Goal: Task Accomplishment & Management: Use online tool/utility

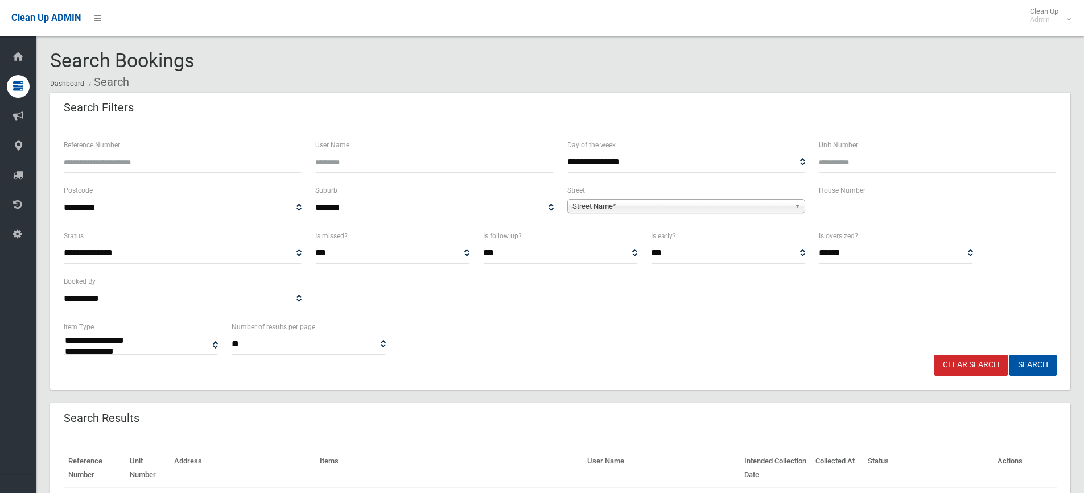
select select
click at [900, 206] on input "text" at bounding box center [938, 207] width 238 height 21
type input "*"
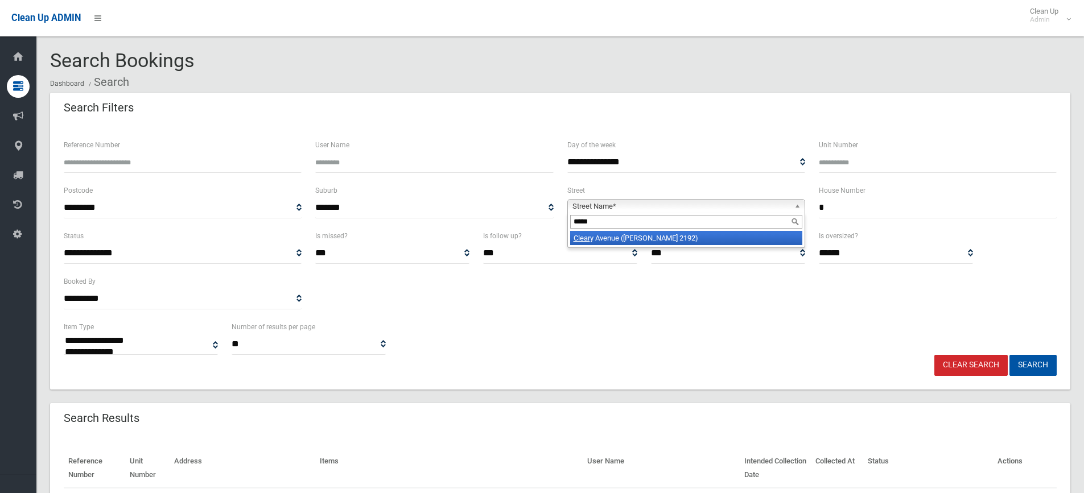
type input "*****"
click at [740, 237] on li "Clear y Avenue (BELMORE 2192)" at bounding box center [686, 238] width 232 height 14
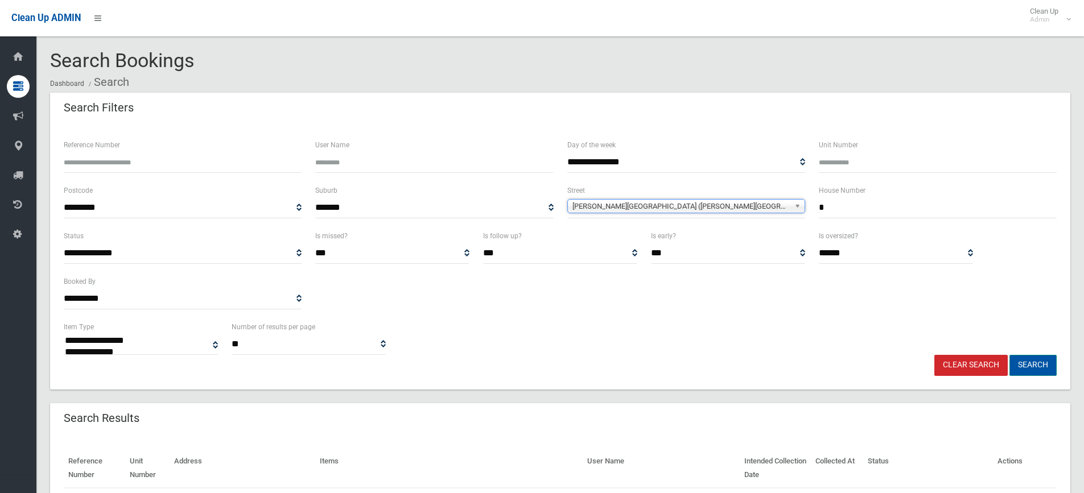
click at [1026, 365] on button "Search" at bounding box center [1032, 365] width 47 height 21
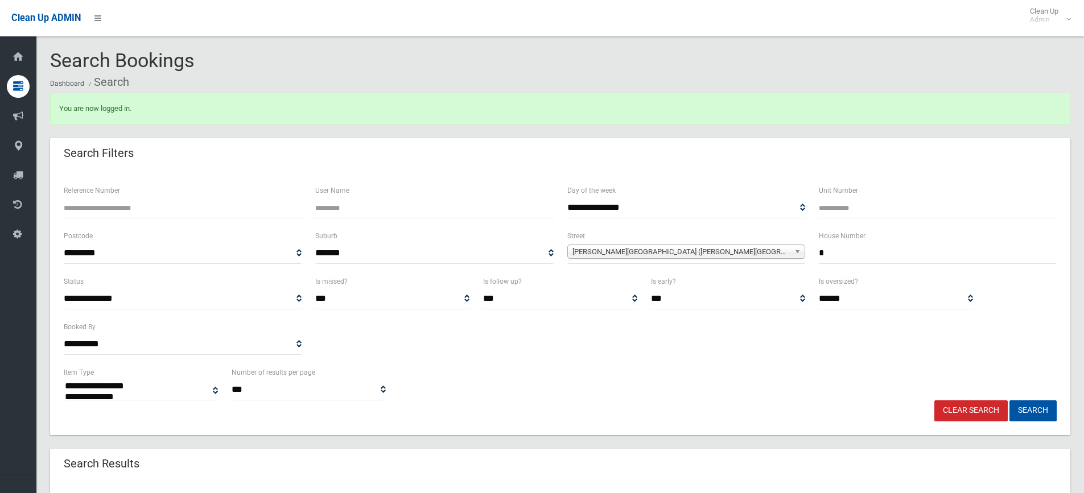
select select
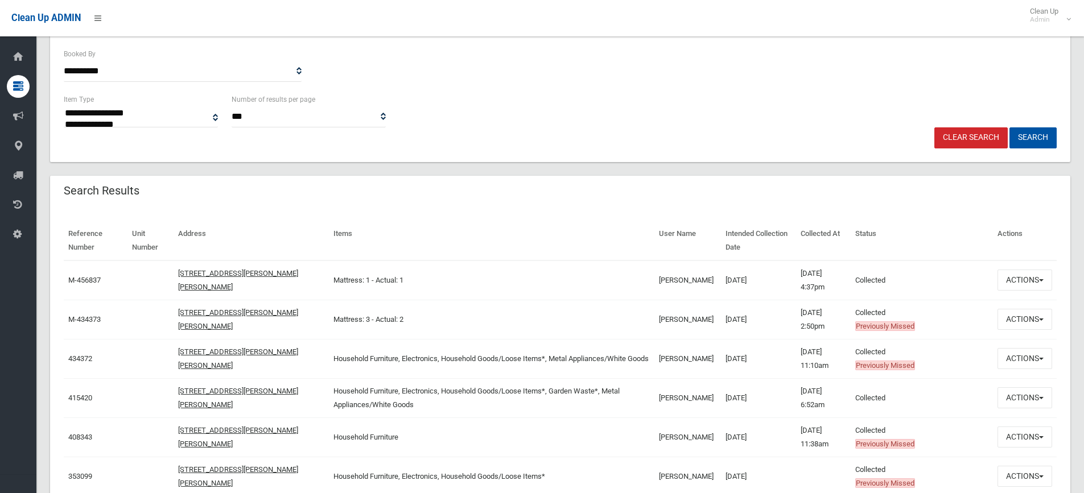
scroll to position [285, 0]
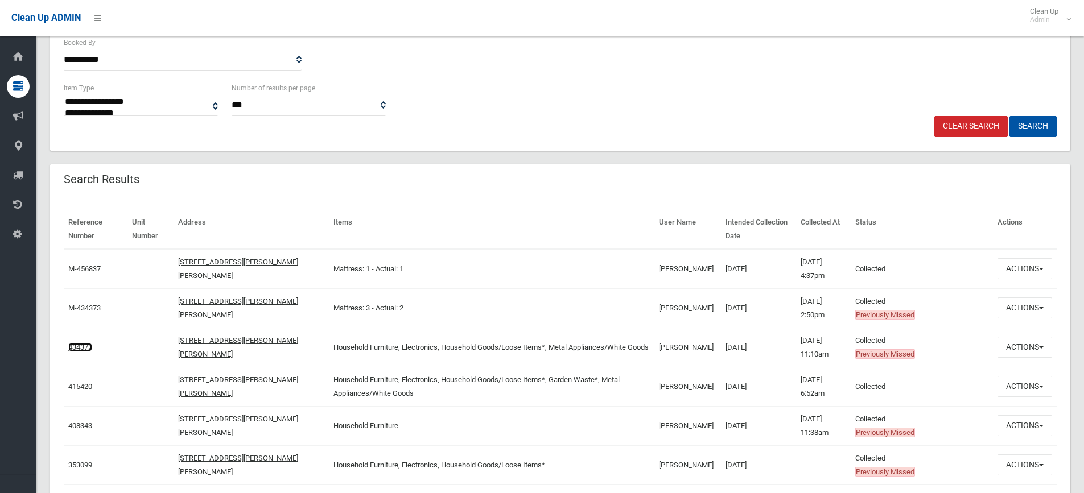
click at [85, 345] on link "434372" at bounding box center [80, 347] width 24 height 9
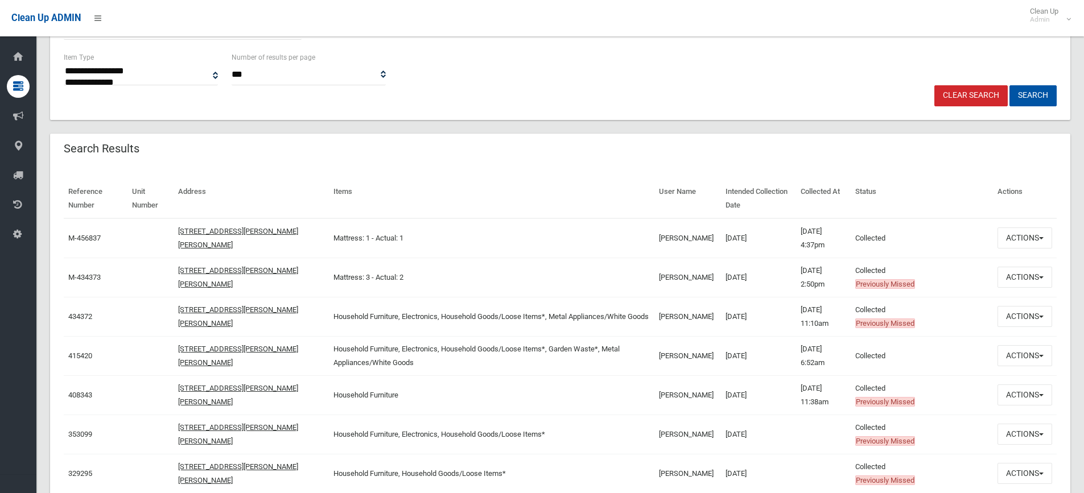
scroll to position [341, 0]
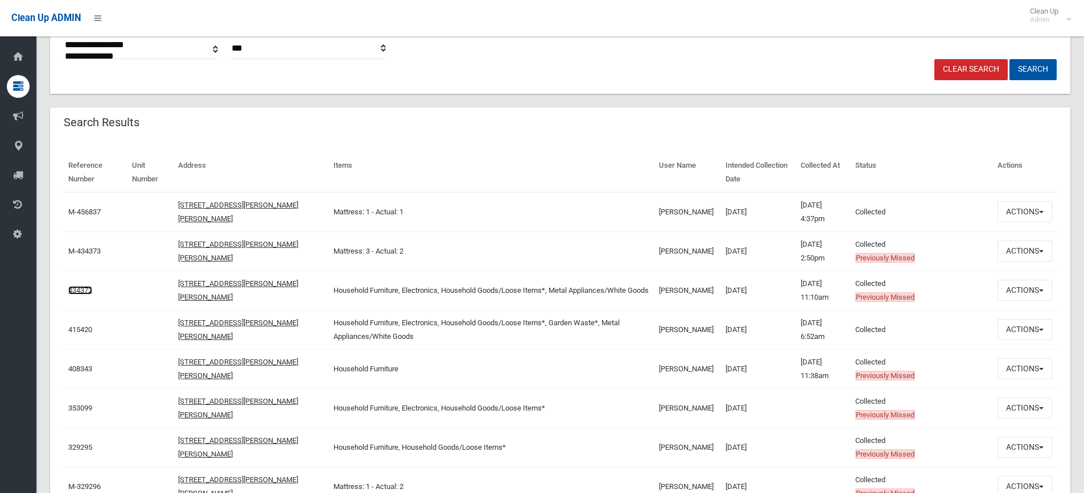
click at [78, 291] on link "434372" at bounding box center [80, 290] width 24 height 9
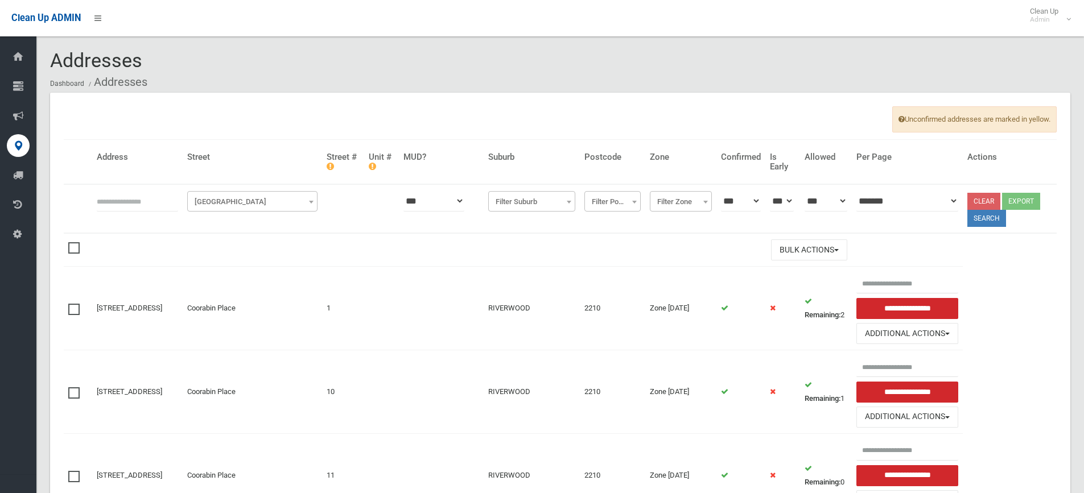
click at [135, 199] on input "text" at bounding box center [137, 201] width 81 height 21
type input "*"
click at [233, 204] on span "Filter Street" at bounding box center [252, 202] width 125 height 16
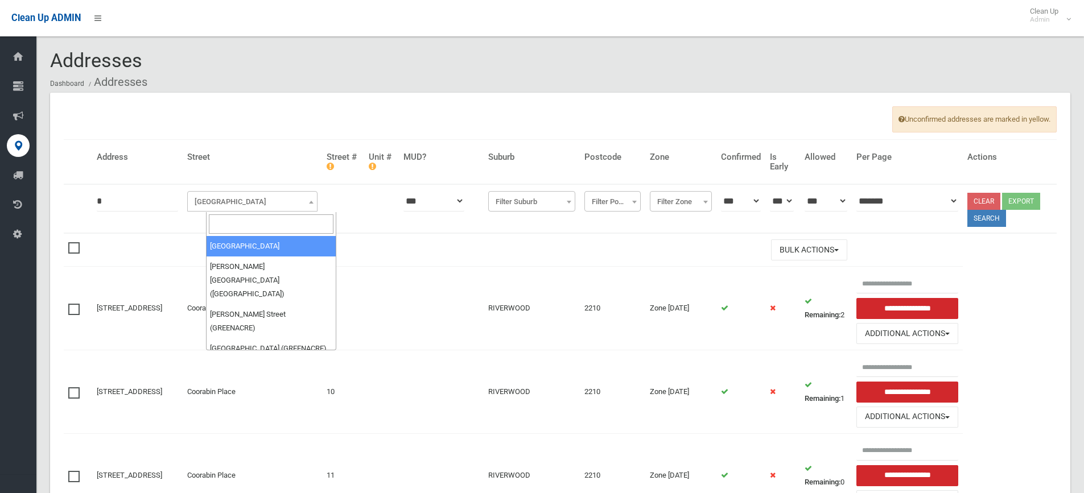
click at [239, 224] on input "search" at bounding box center [271, 224] width 125 height 19
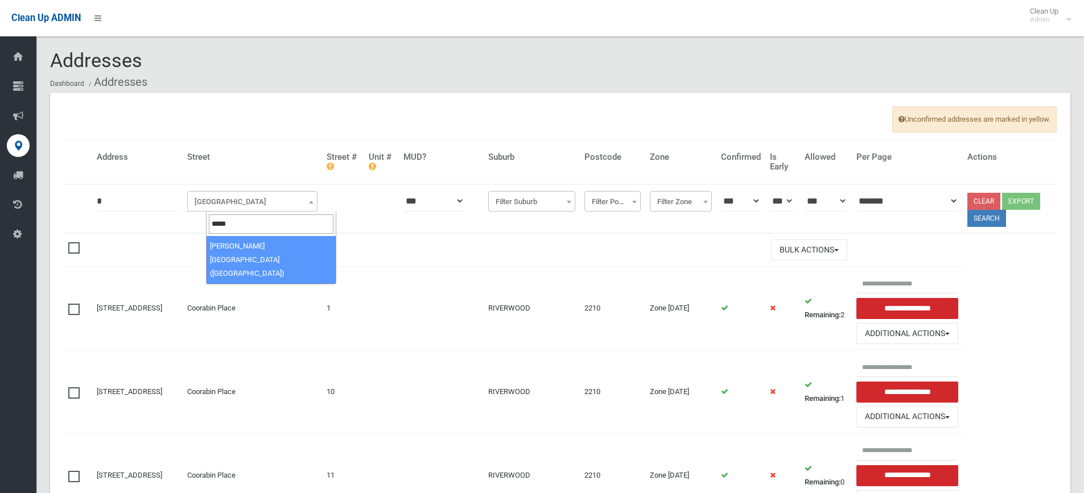
type input "*****"
select select "***"
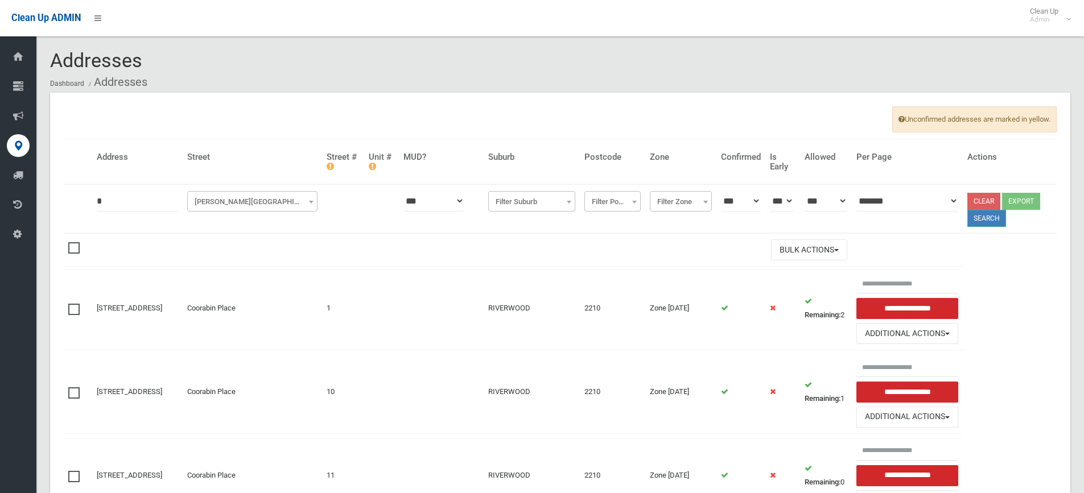
click at [994, 221] on button "Search" at bounding box center [986, 218] width 39 height 17
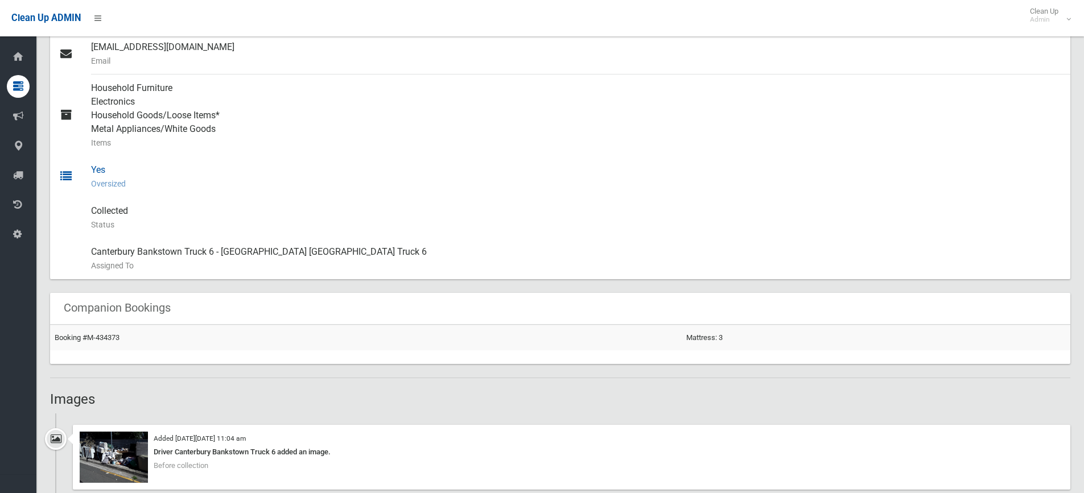
scroll to position [626, 0]
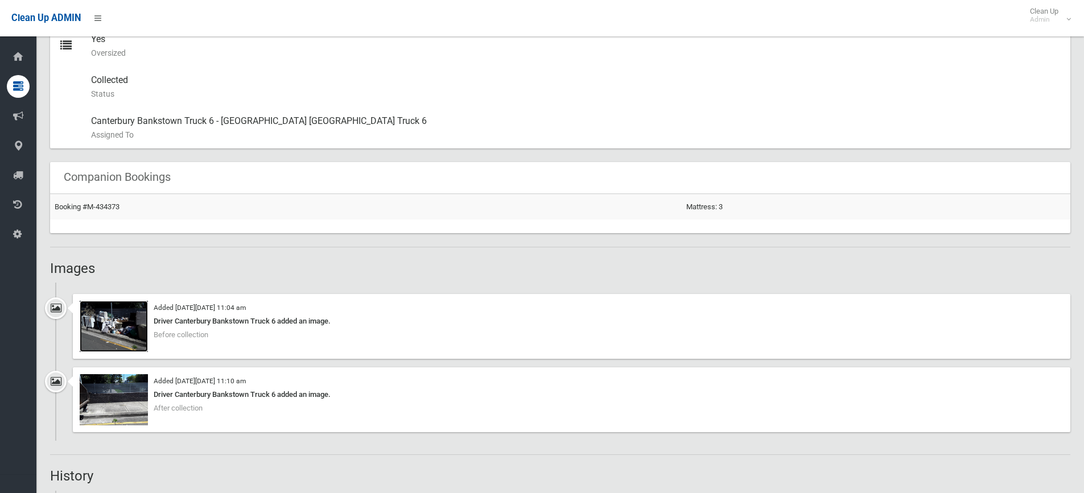
click at [112, 328] on img at bounding box center [114, 326] width 68 height 51
click at [130, 398] on img at bounding box center [114, 399] width 68 height 51
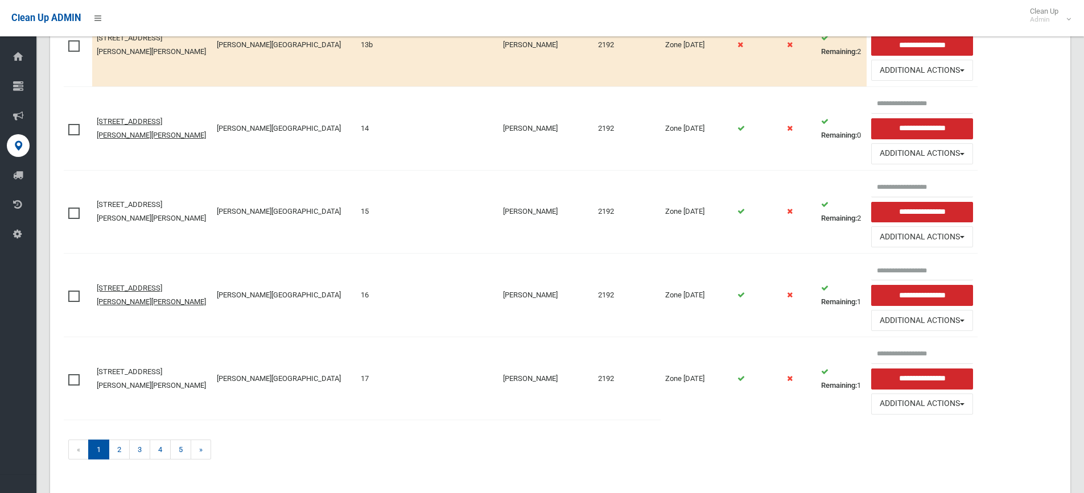
scroll to position [1144, 0]
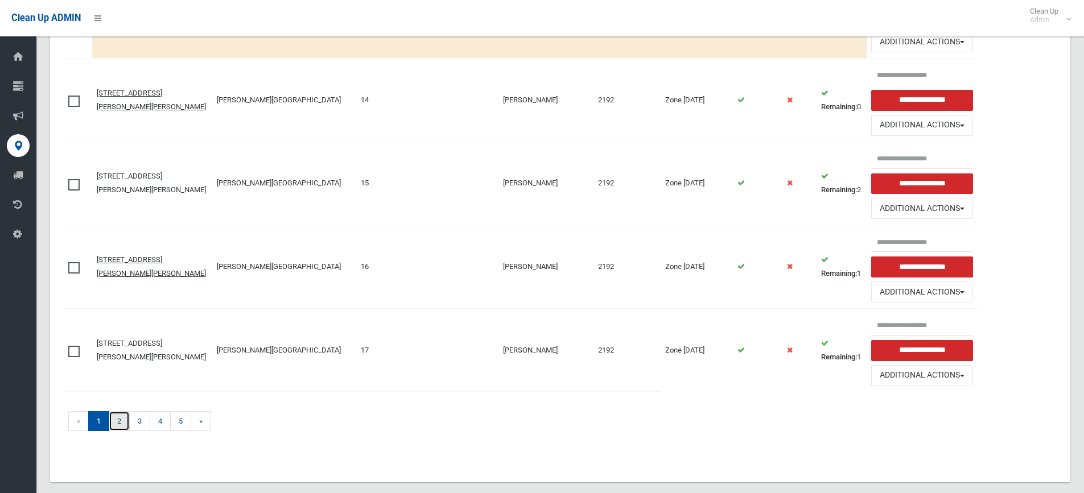
click at [118, 411] on link "2" at bounding box center [119, 421] width 21 height 20
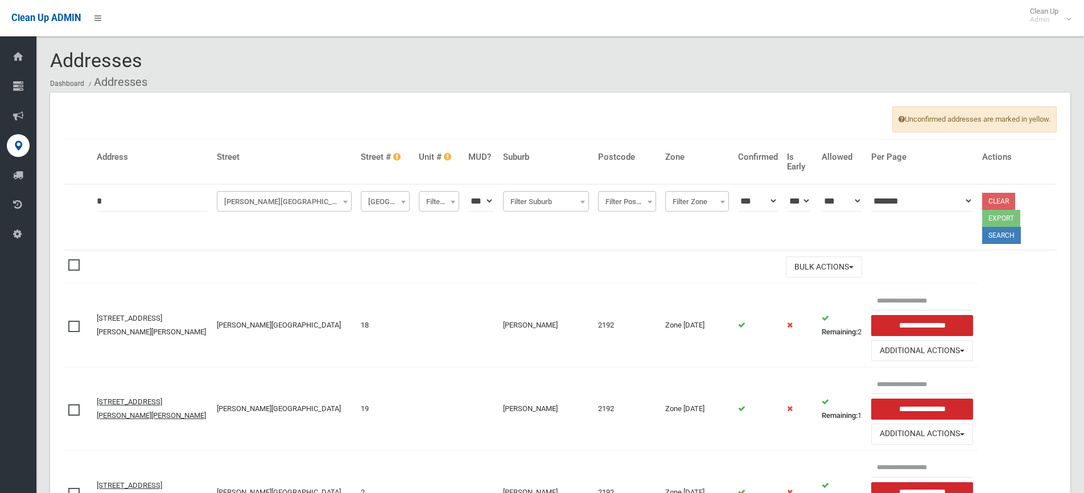
drag, startPoint x: 108, startPoint y: 199, endPoint x: 50, endPoint y: 199, distance: 57.5
type input "*"
click at [232, 193] on span "Cleary Avenue (BELMORE)" at bounding box center [284, 201] width 135 height 20
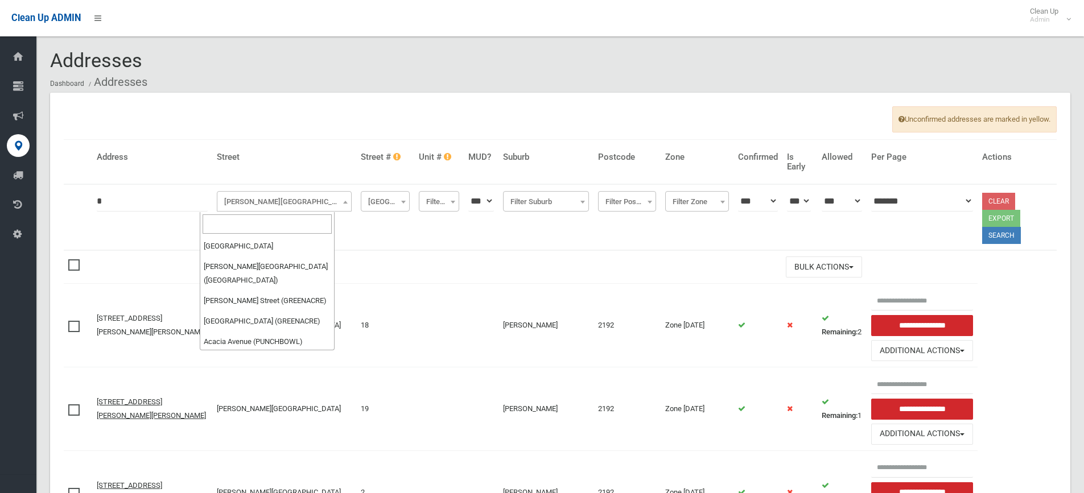
scroll to position [10256, 0]
click at [229, 221] on input "search" at bounding box center [267, 224] width 129 height 19
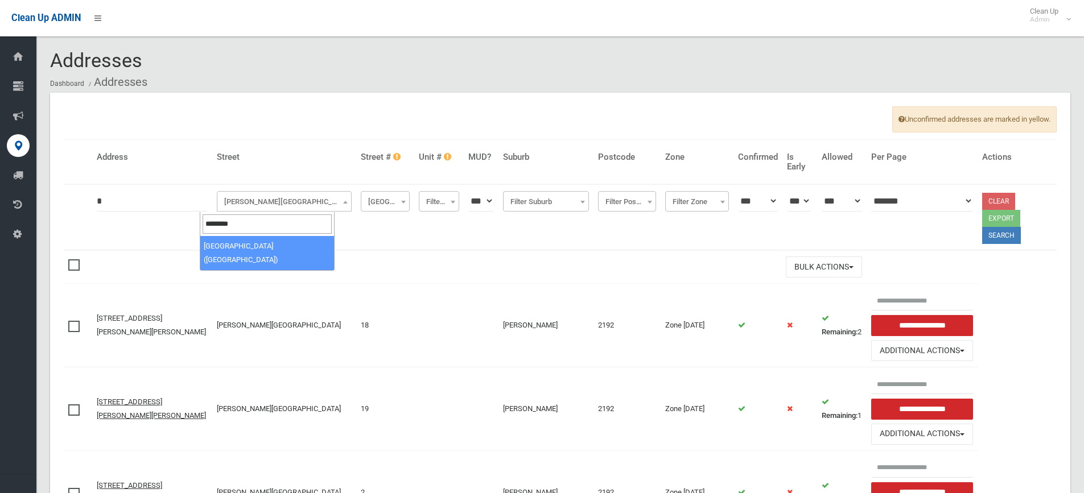
type input "********"
select select "****"
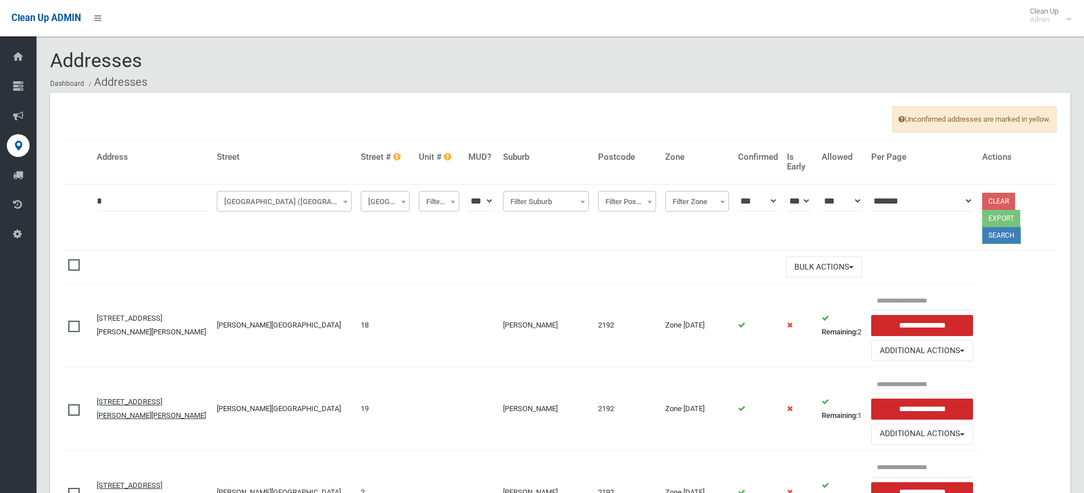
click at [989, 227] on button "Search" at bounding box center [1001, 235] width 39 height 17
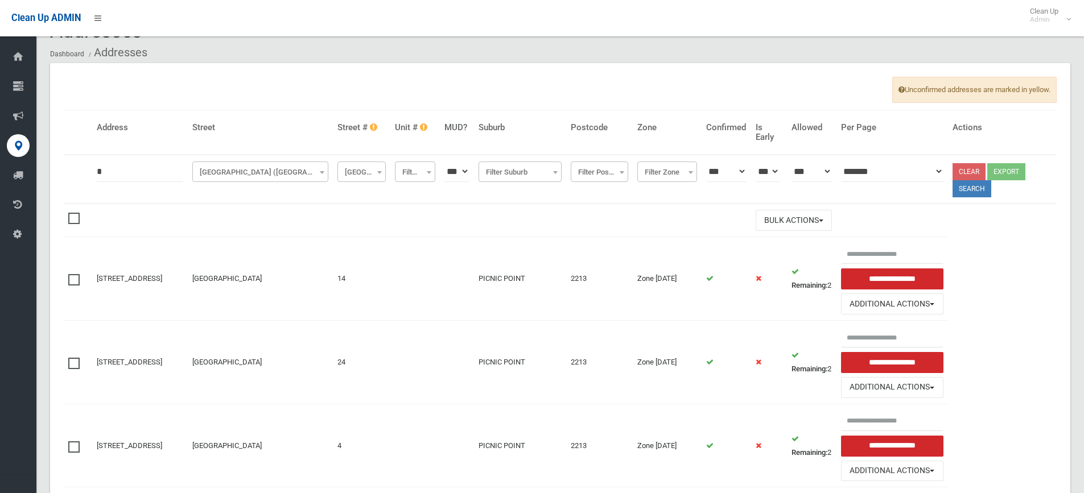
scroll to position [57, 0]
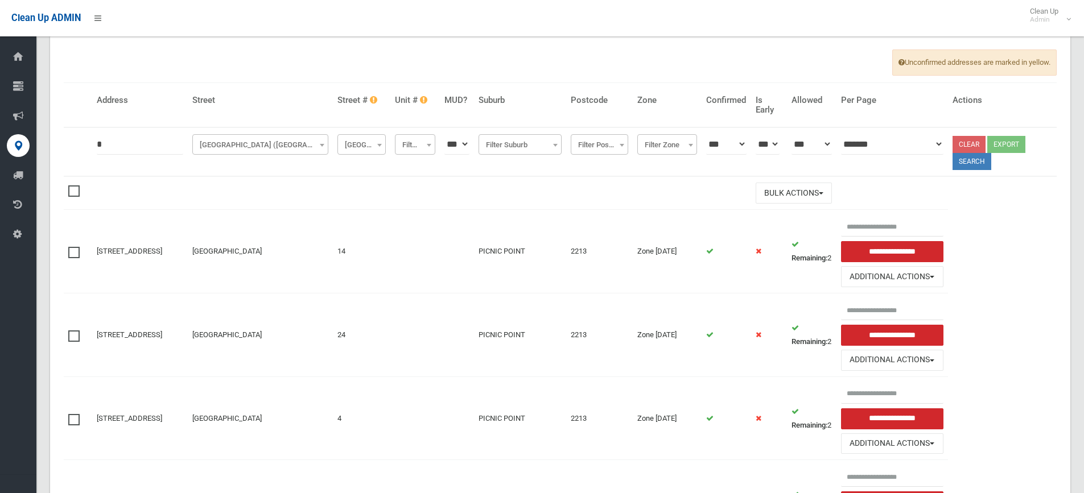
click at [986, 138] on link "Clear" at bounding box center [969, 144] width 33 height 17
